Goal: Check status: Check status

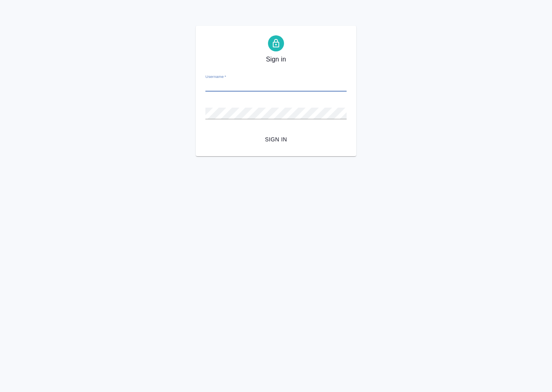
click at [290, 84] on input "Username   *" at bounding box center [275, 85] width 141 height 11
click at [0, 156] on div at bounding box center [0, 156] width 0 height 0
click at [311, 84] on input "Username   *" at bounding box center [275, 85] width 141 height 11
type input "p.mukhin@awatera.com"
click at [205, 132] on button "Sign in" at bounding box center [275, 139] width 141 height 15
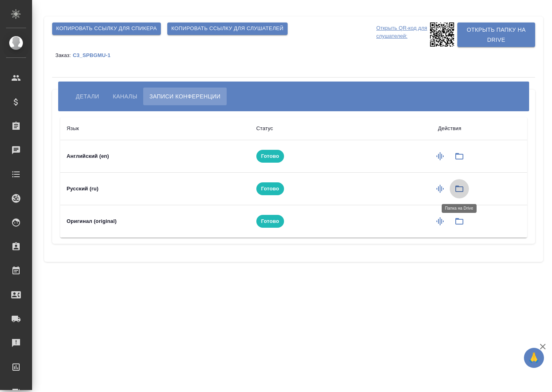
click at [463, 188] on icon "button" at bounding box center [459, 188] width 8 height 6
drag, startPoint x: 268, startPoint y: 187, endPoint x: 424, endPoint y: 189, distance: 156.1
click at [272, 187] on span "Готово" at bounding box center [270, 189] width 28 height 8
drag, startPoint x: 456, startPoint y: 186, endPoint x: 452, endPoint y: 194, distance: 9.3
click at [452, 194] on button "button" at bounding box center [459, 188] width 19 height 19
